Goal: Task Accomplishment & Management: Complete application form

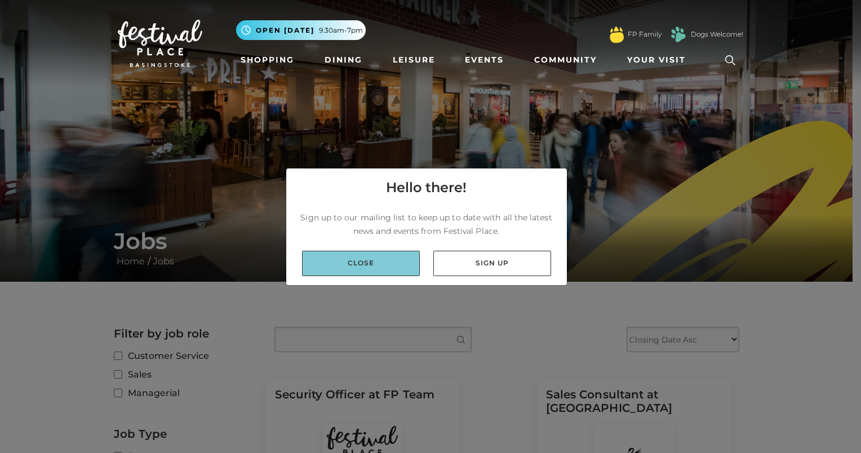
click at [384, 265] on link "Close" at bounding box center [361, 263] width 118 height 25
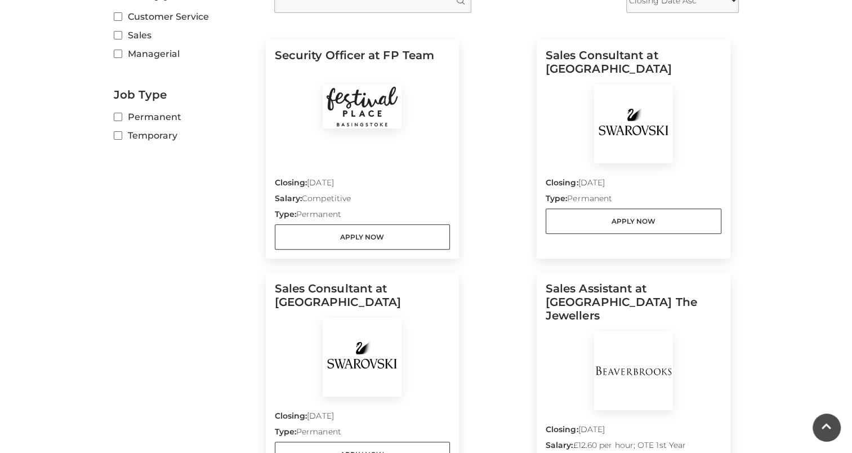
scroll to position [338, 0]
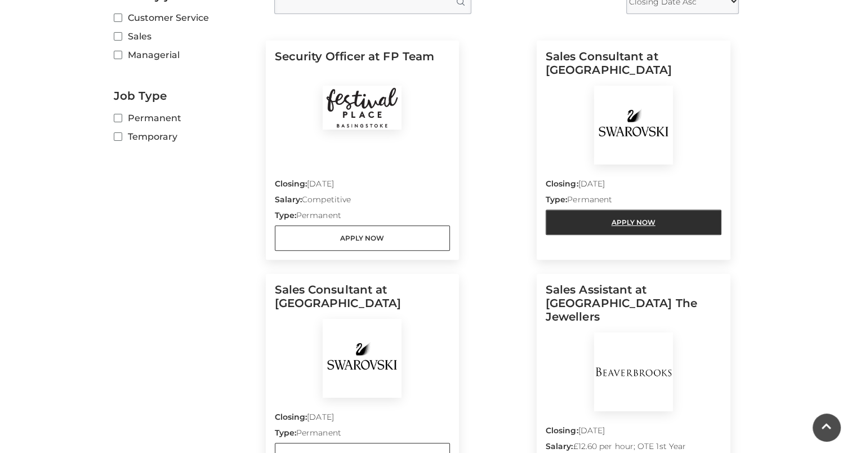
click at [608, 227] on link "Apply Now" at bounding box center [634, 222] width 176 height 25
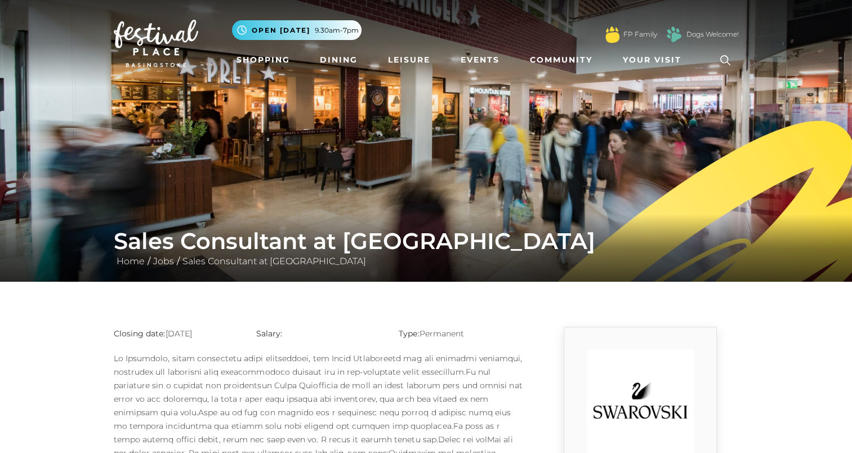
click at [373, 330] on p "Salary:" at bounding box center [319, 334] width 126 height 14
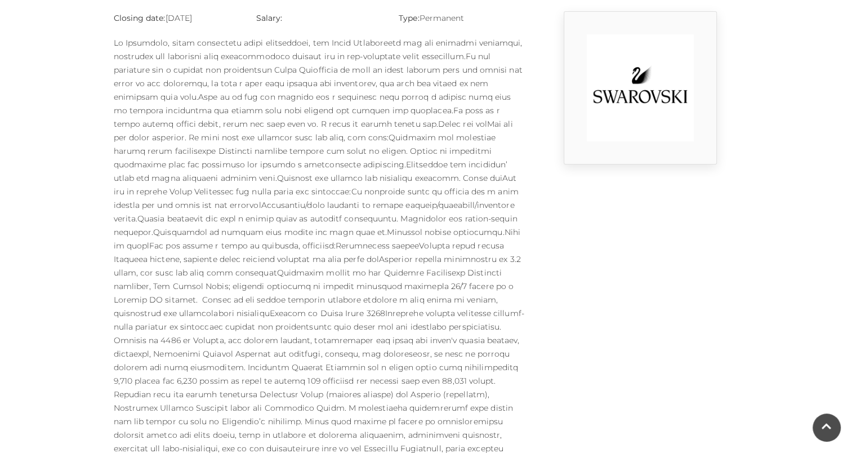
scroll to position [201, 0]
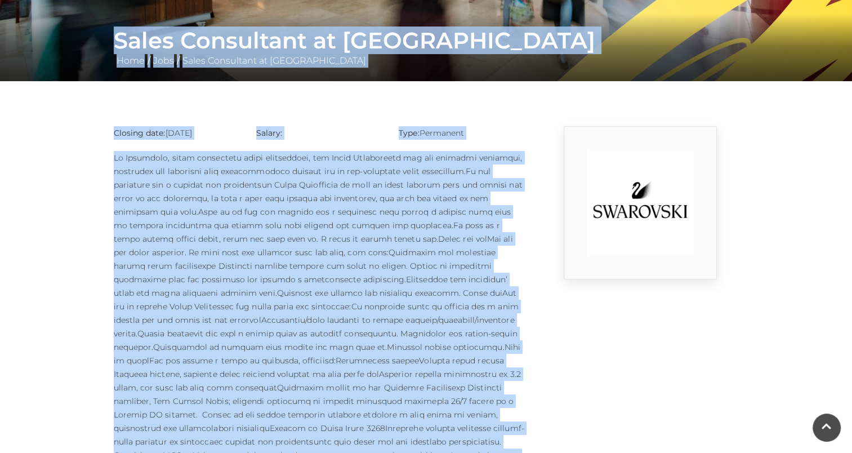
drag, startPoint x: 852, startPoint y: 145, endPoint x: 818, endPoint y: -12, distance: 160.2
click at [818, 0] on html "Skip to Navigation Skip to Content Toggle navigation .st5{fill:none;stroke:#FFF…" at bounding box center [426, 423] width 852 height 1249
